Goal: Information Seeking & Learning: Learn about a topic

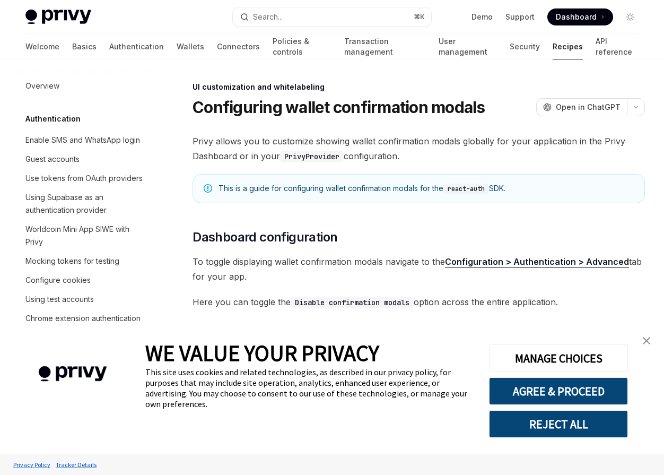
type textarea "*"
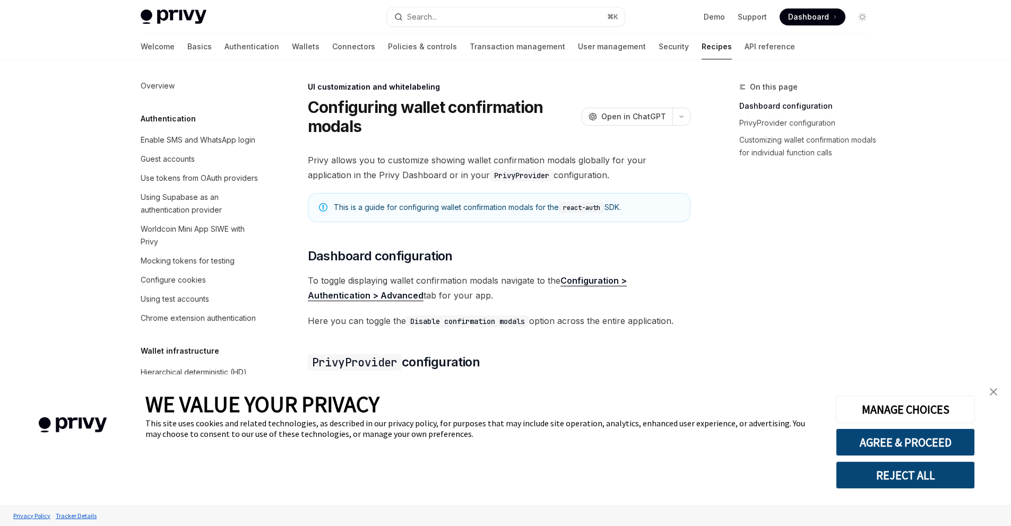
scroll to position [458, 0]
